Goal: Task Accomplishment & Management: Complete application form

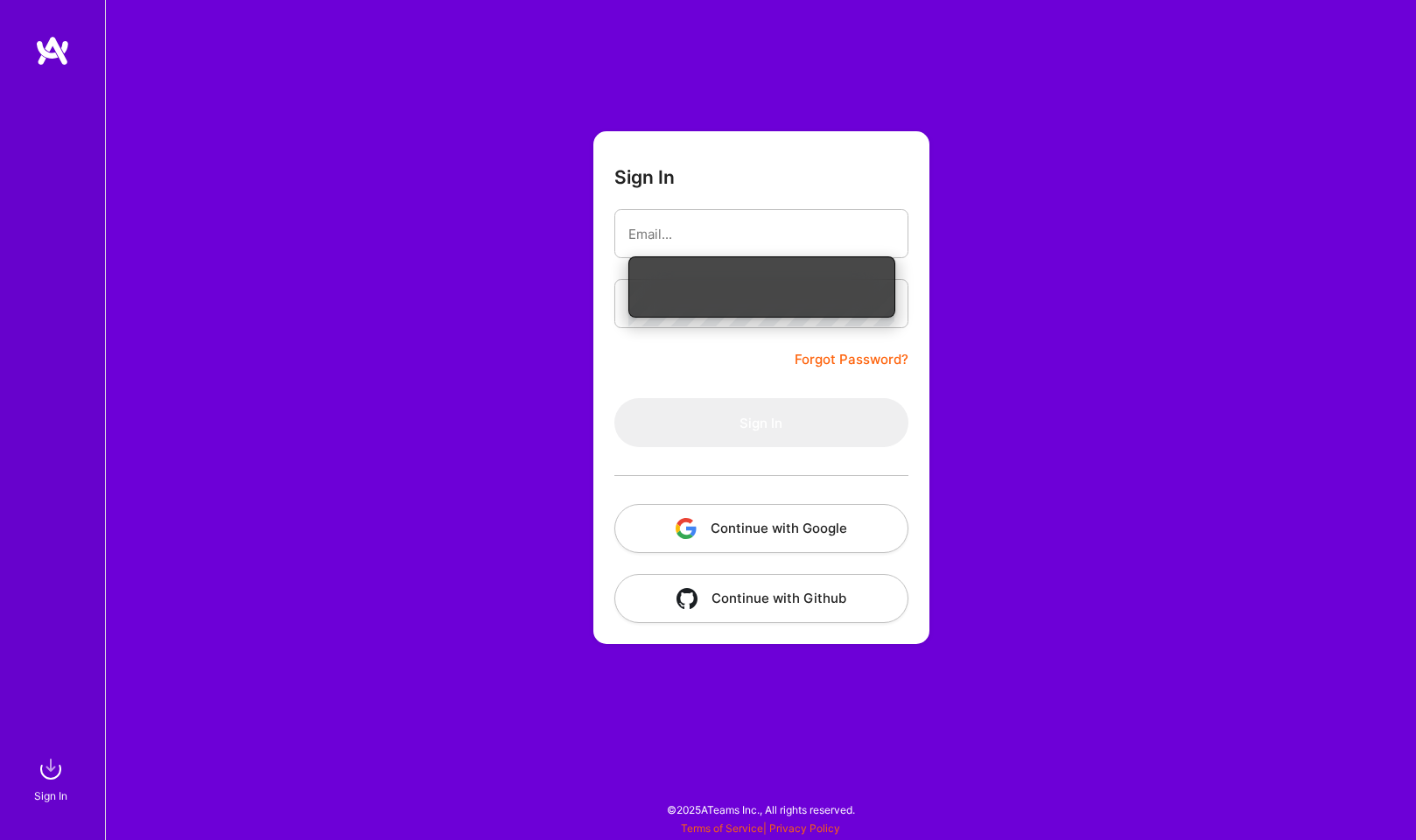
click at [747, 542] on button "Continue with Google" at bounding box center [761, 528] width 294 height 49
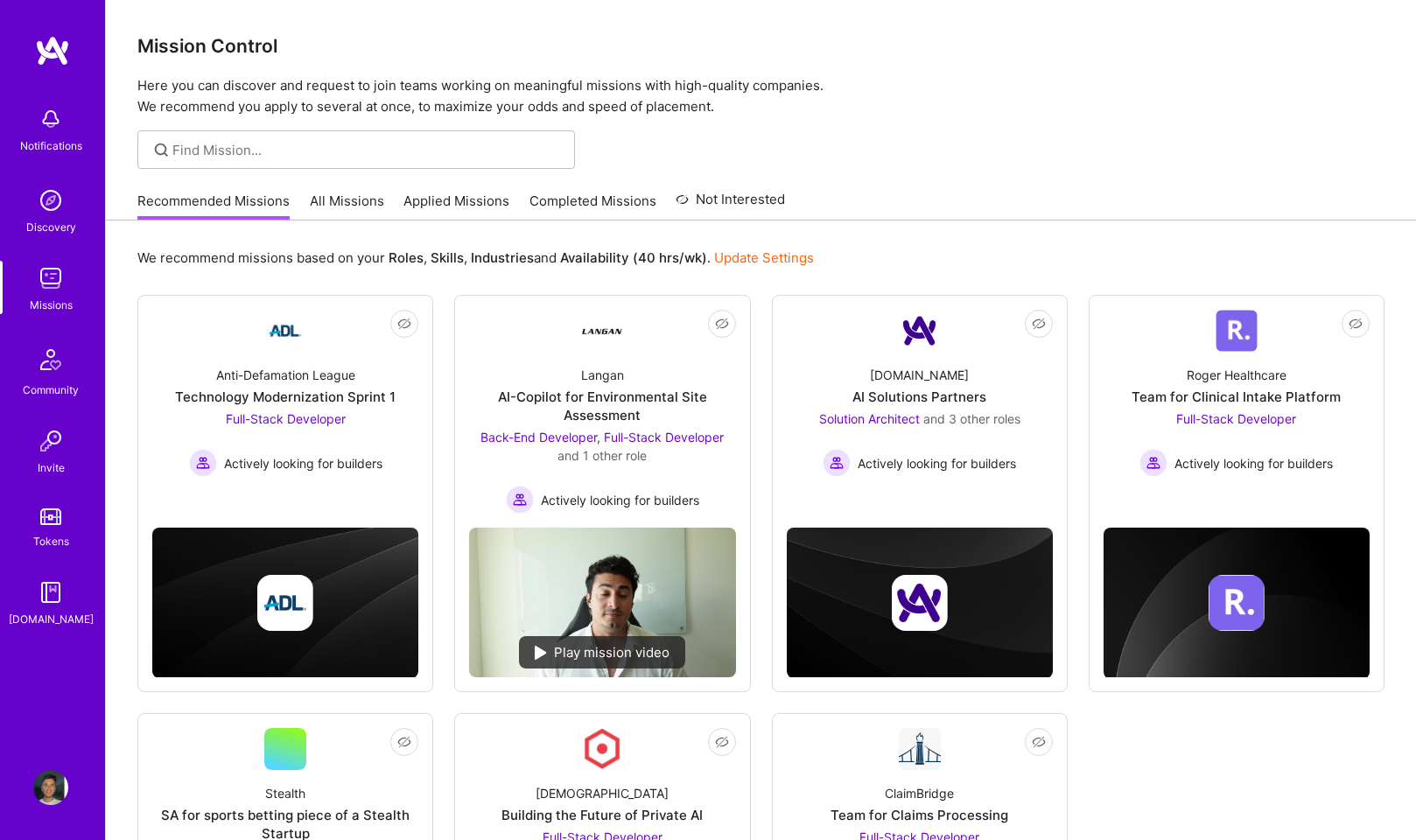
click at [44, 286] on img at bounding box center [50, 278] width 35 height 35
click at [49, 286] on img at bounding box center [50, 278] width 35 height 35
click at [56, 276] on img at bounding box center [50, 278] width 35 height 35
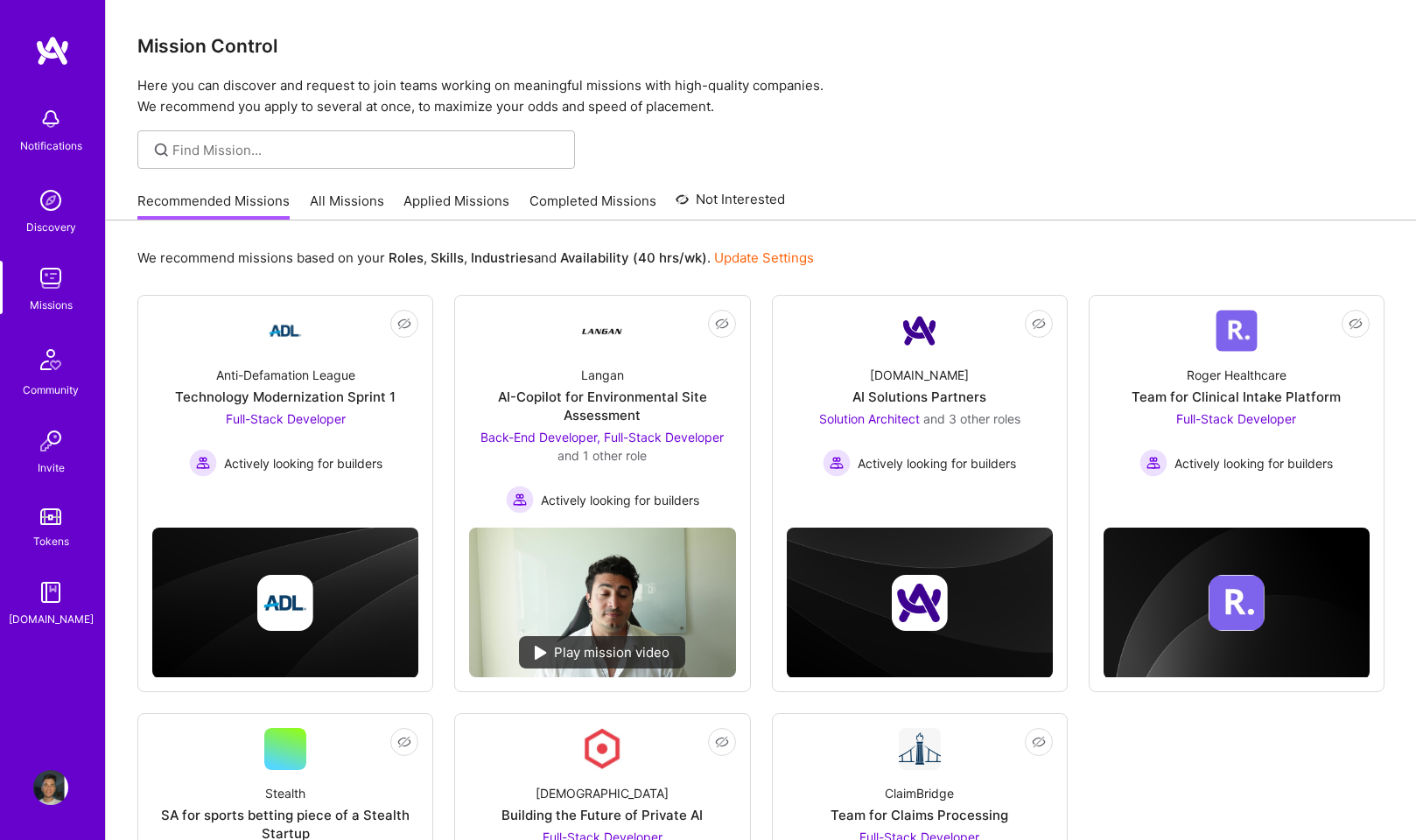
click at [435, 205] on link "Applied Missions" at bounding box center [456, 206] width 106 height 29
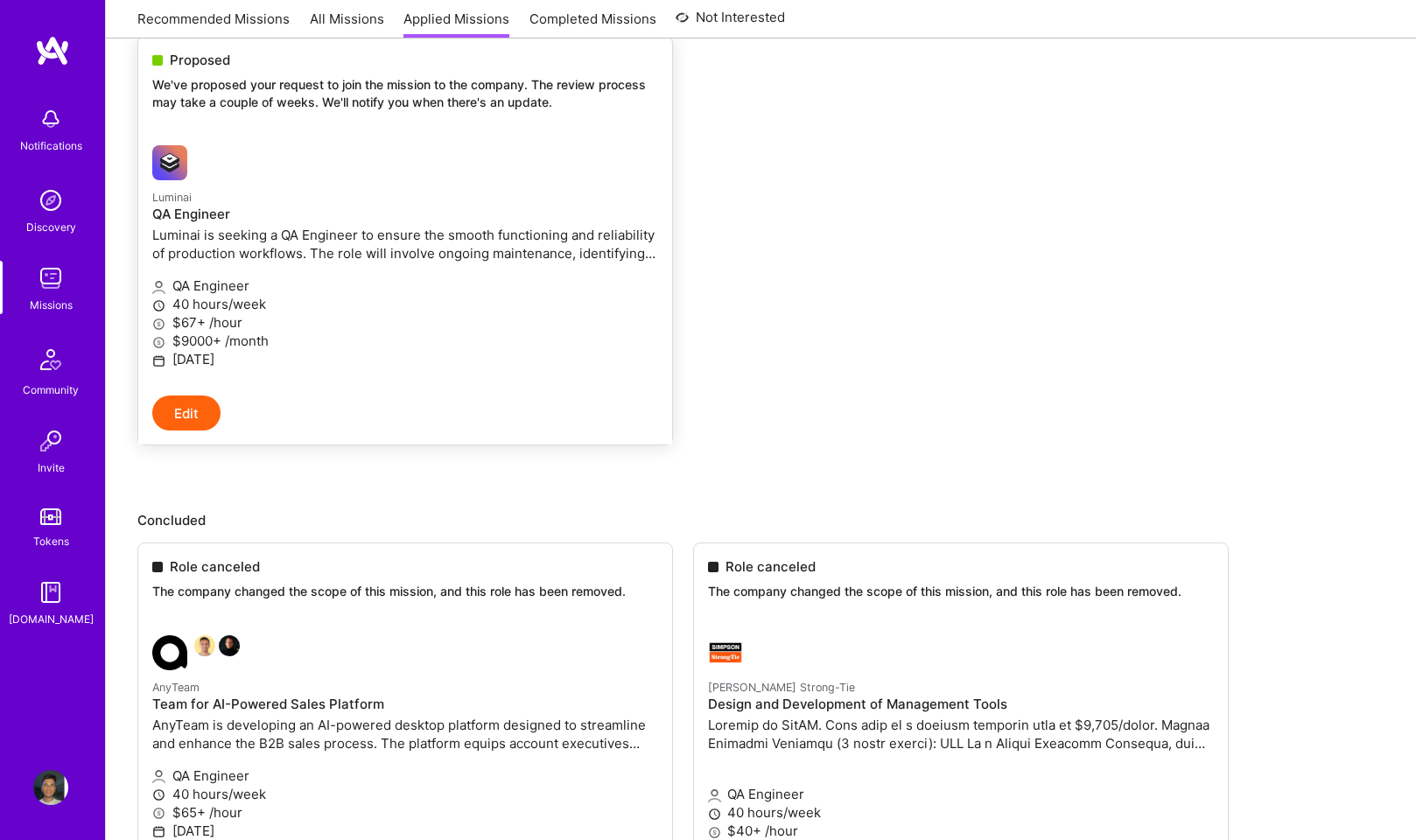
scroll to position [248, 0]
click at [366, 323] on p "$67+ /hour" at bounding box center [404, 325] width 506 height 18
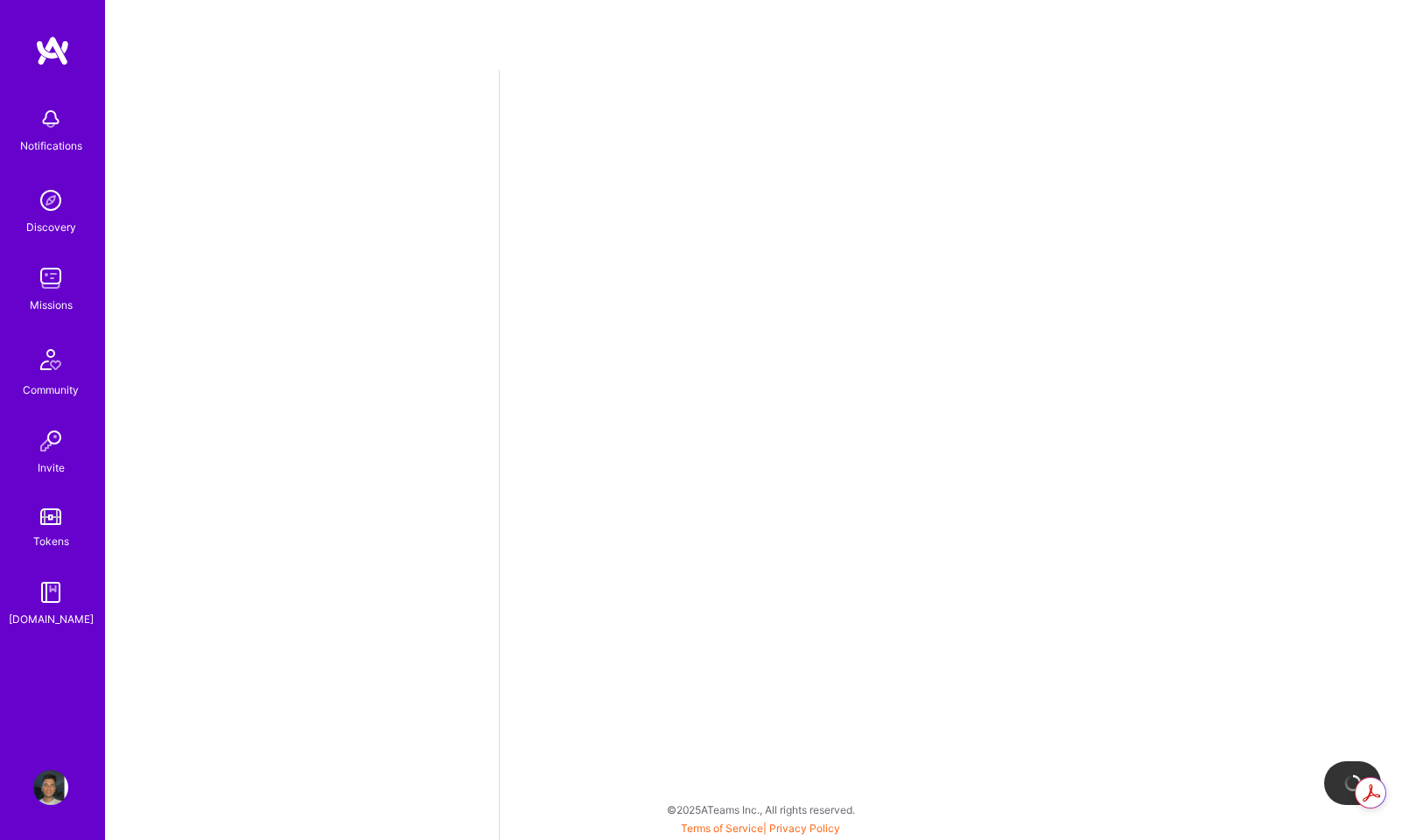
select select "RO"
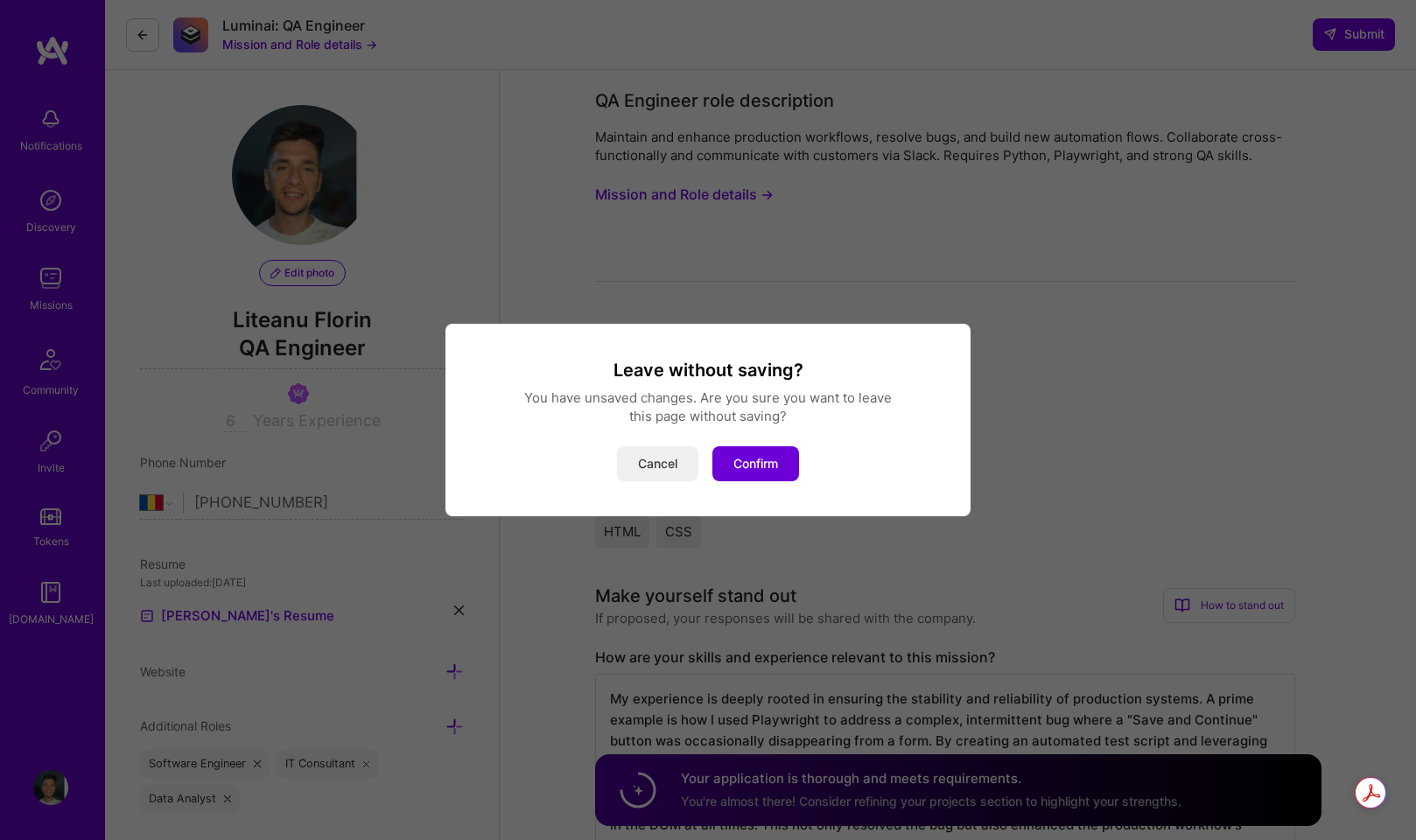
click at [639, 458] on button "Cancel" at bounding box center [658, 464] width 82 height 35
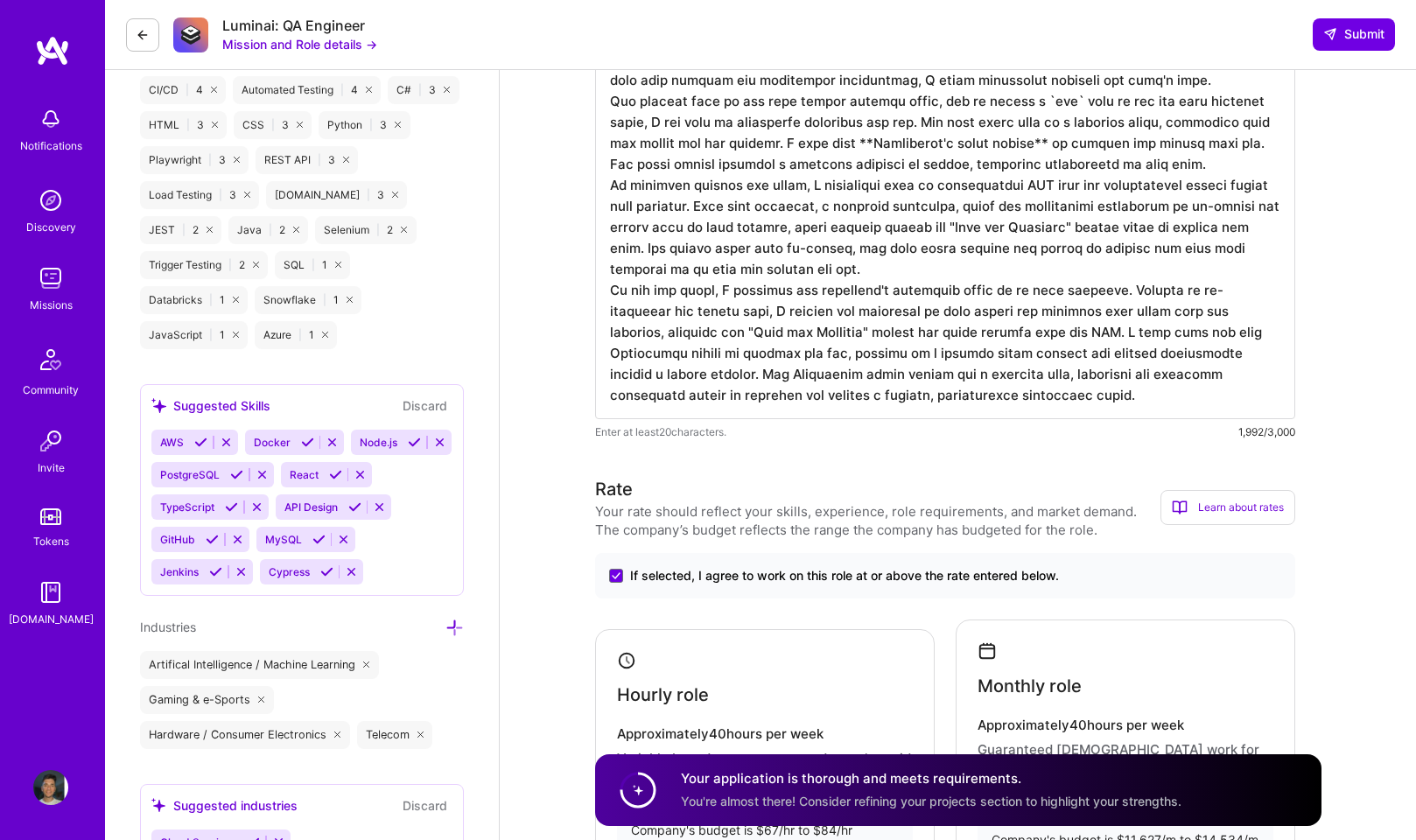
scroll to position [2, 0]
click at [278, 24] on div "Luminai: QA Engineer" at bounding box center [299, 26] width 155 height 18
click at [154, 22] on button at bounding box center [142, 34] width 33 height 33
click at [146, 28] on icon at bounding box center [143, 35] width 14 height 14
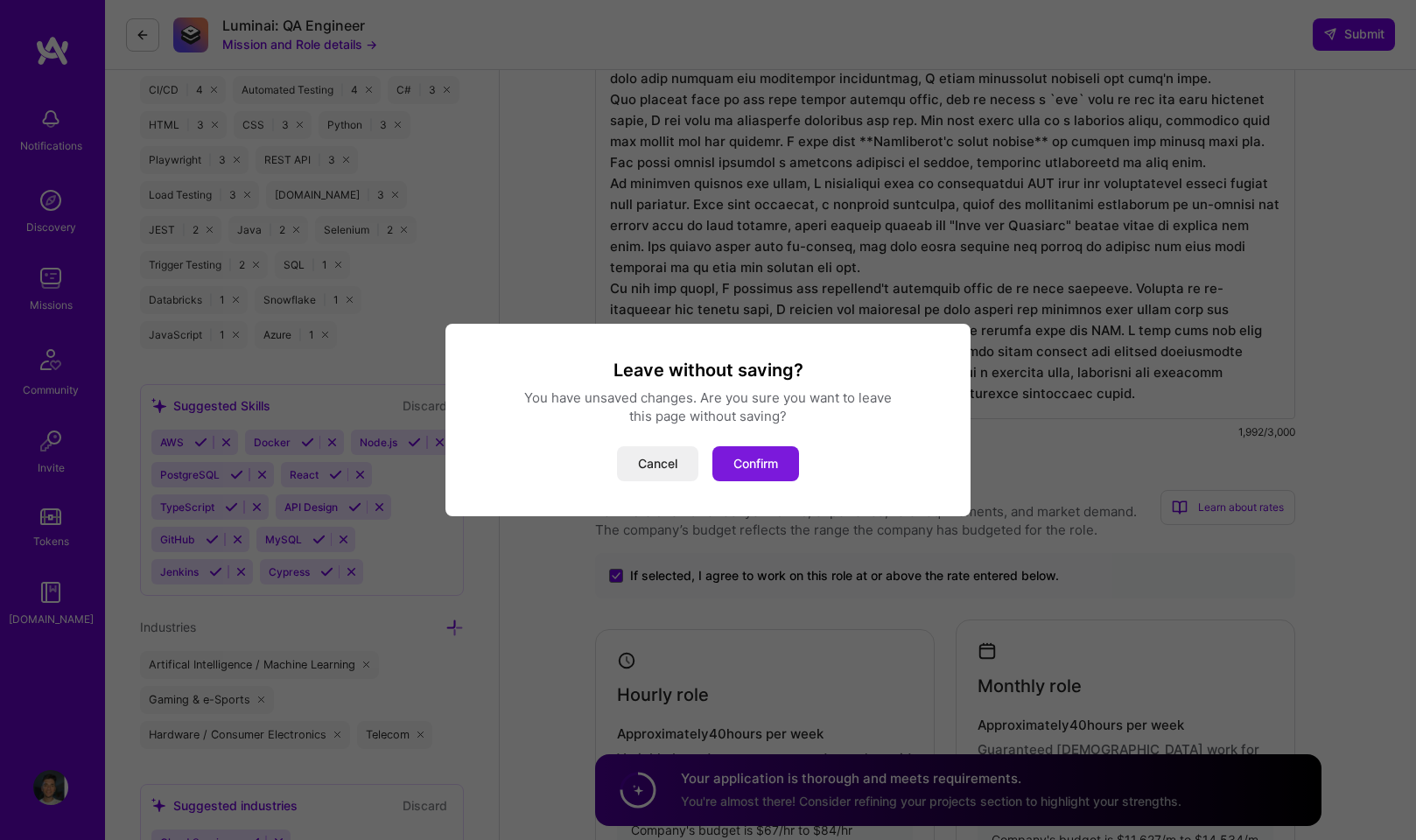
click at [737, 473] on button "Confirm" at bounding box center [756, 464] width 86 height 35
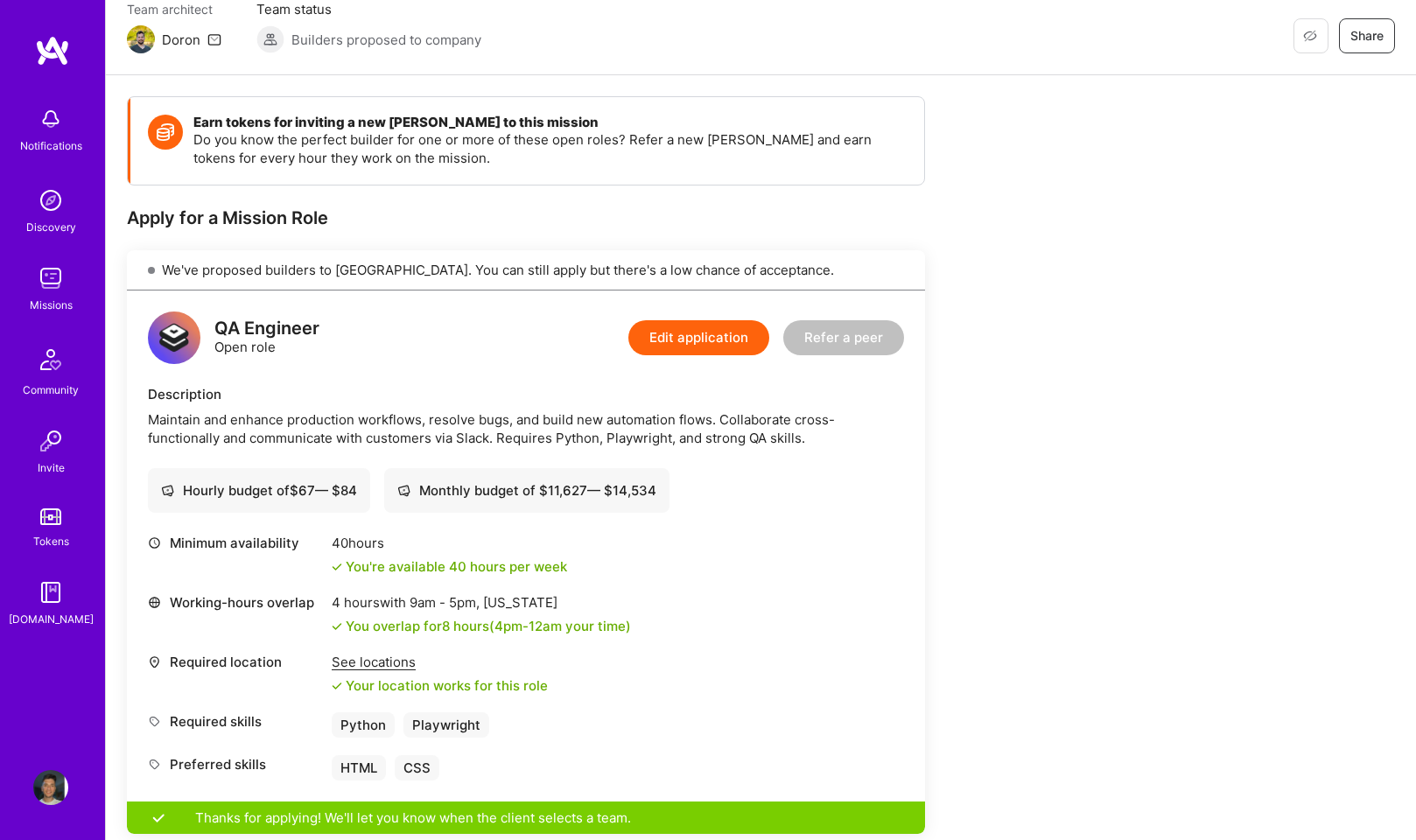
scroll to position [304, 0]
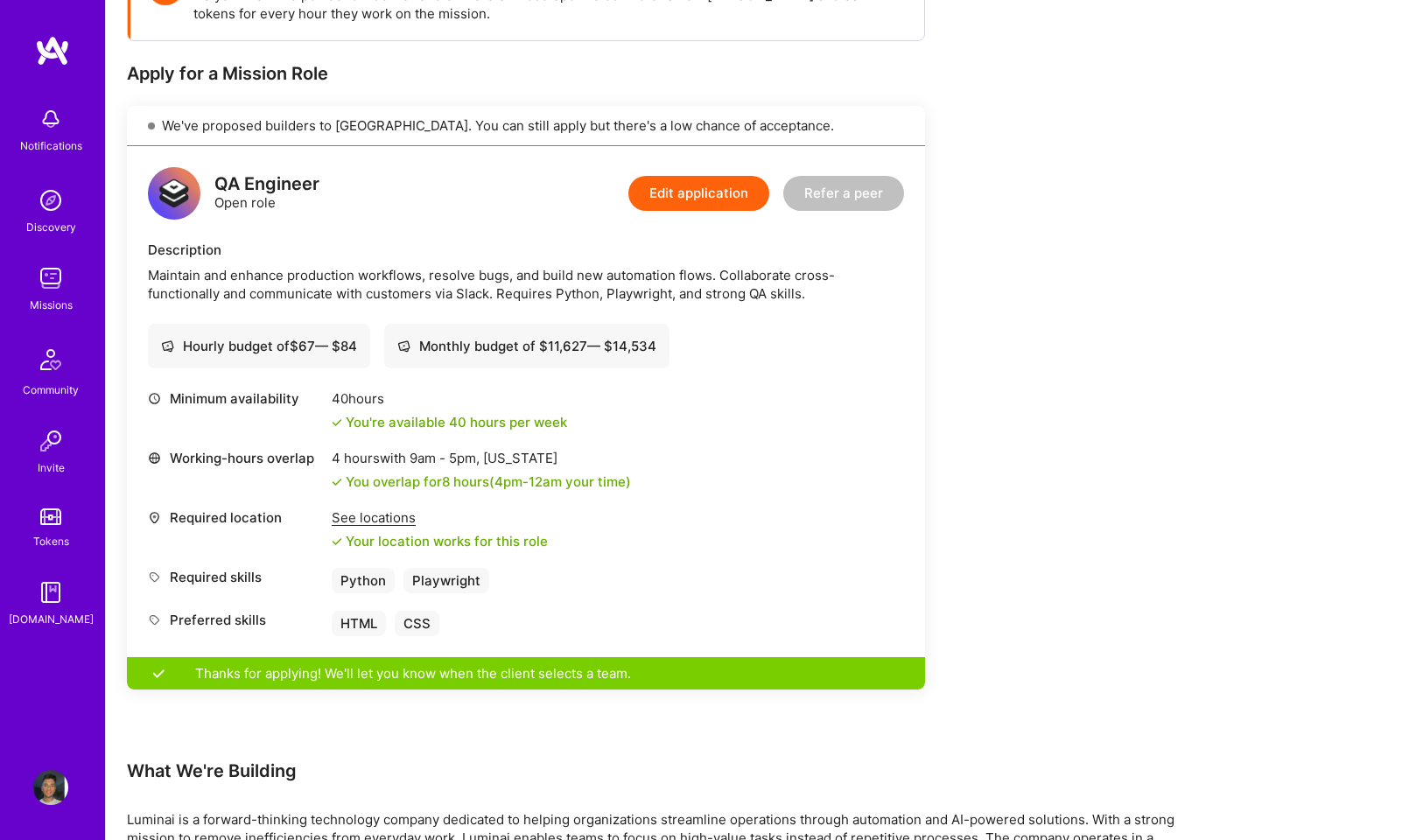
click at [350, 285] on div "Maintain and enhance production workflows, resolve bugs, and build new automati…" at bounding box center [526, 284] width 756 height 37
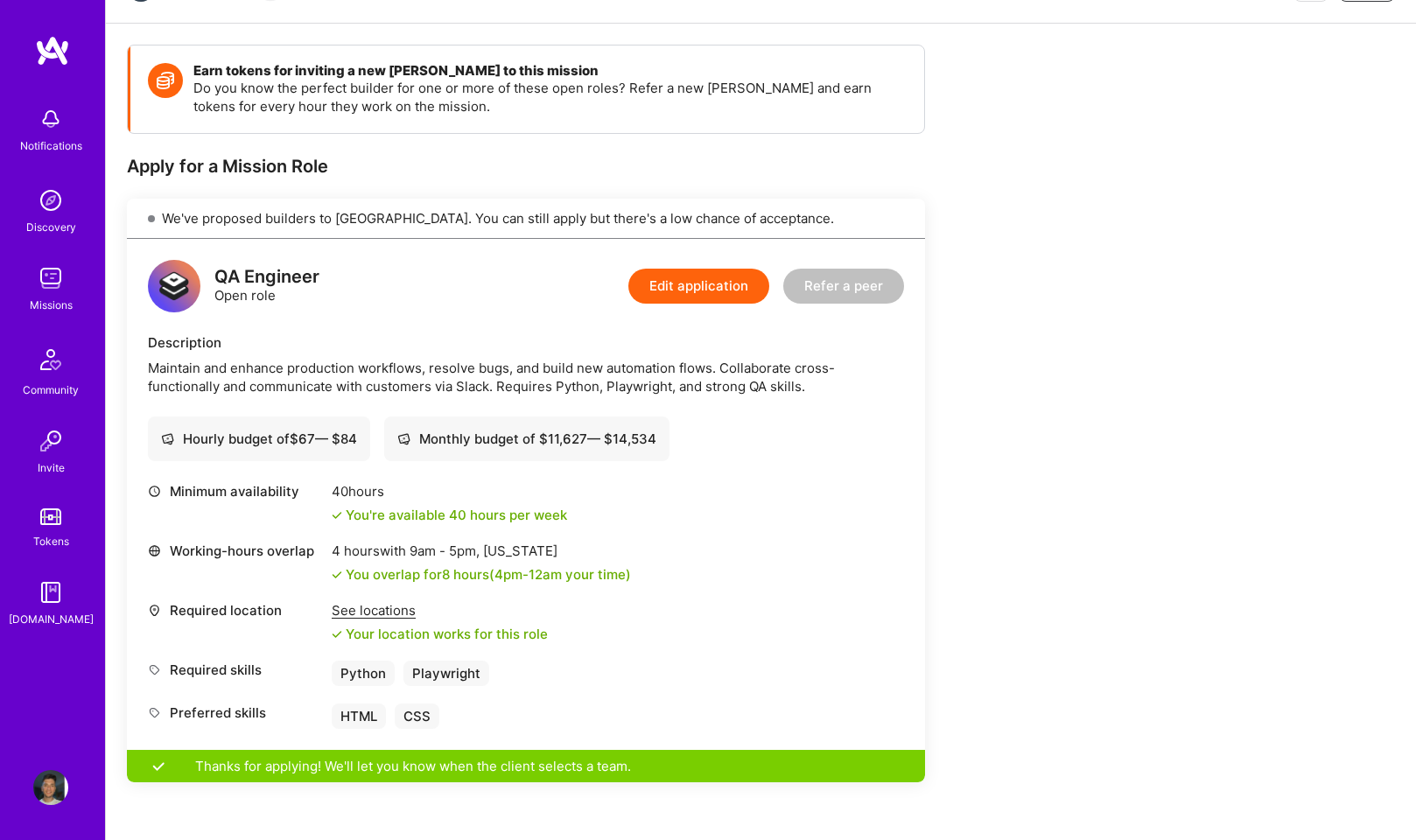
scroll to position [590, 0]
